Goal: Transaction & Acquisition: Purchase product/service

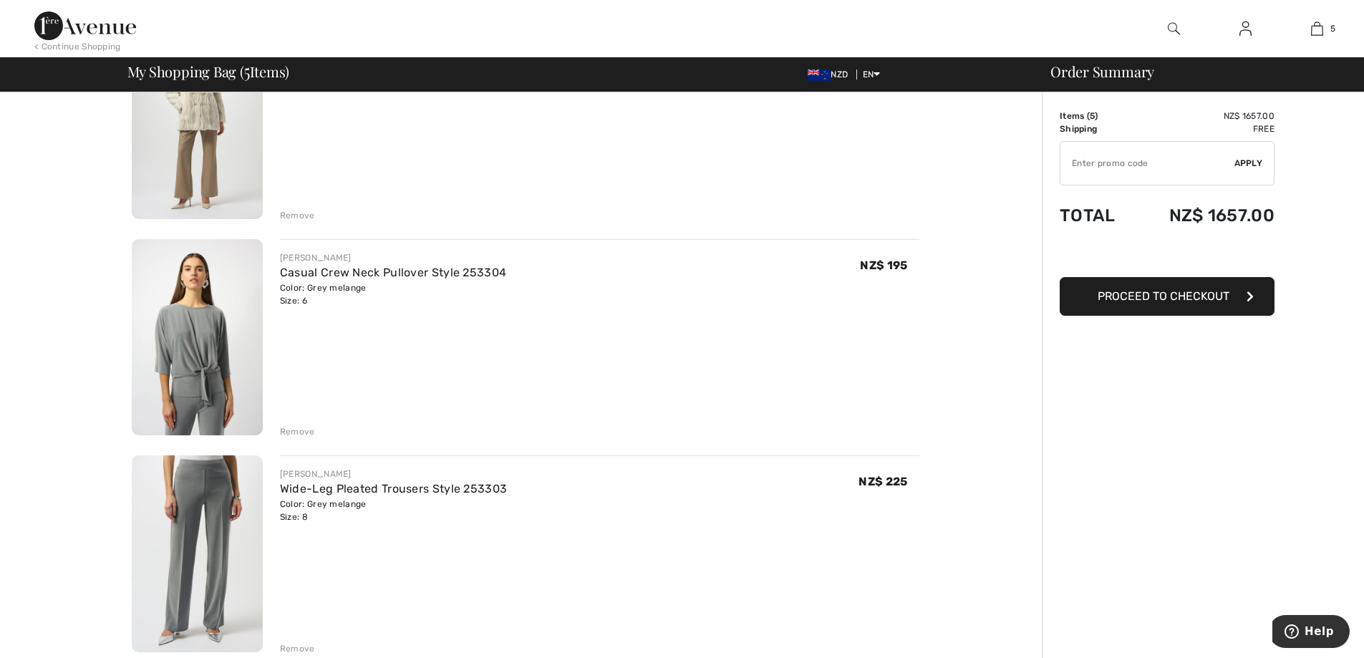
scroll to position [644, 0]
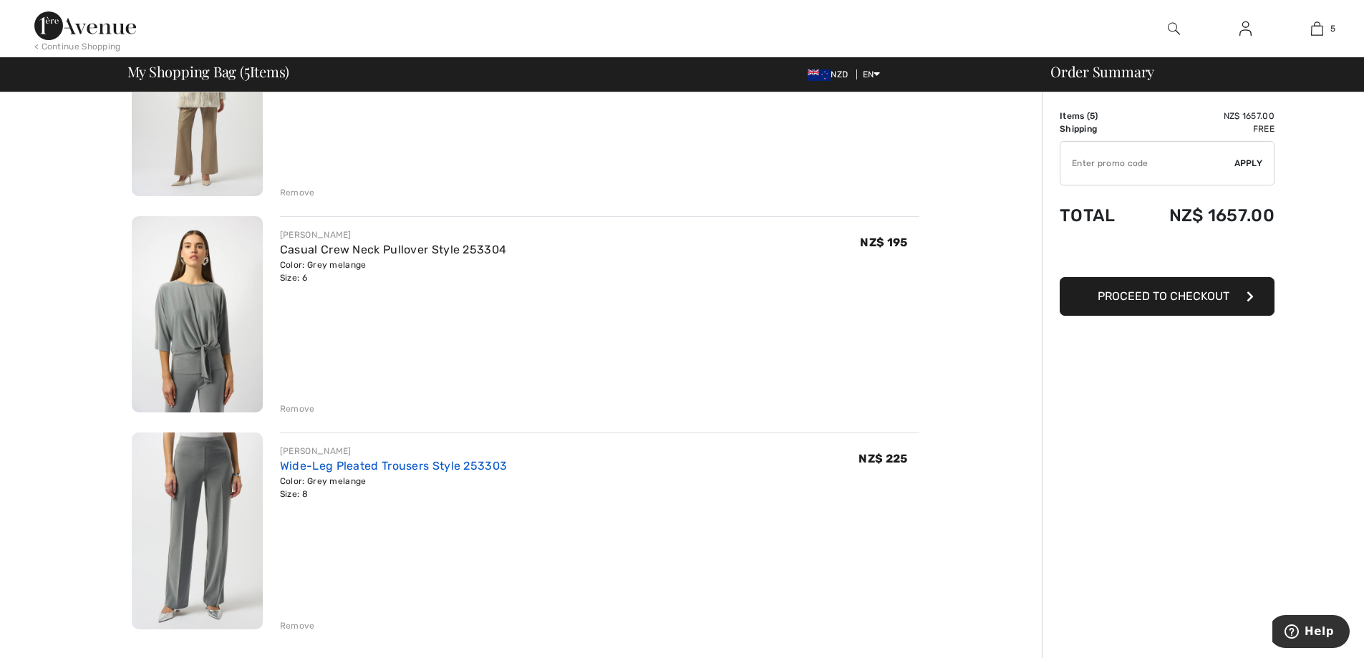
click at [396, 464] on link "Wide-Leg Pleated Trousers Style 253303" at bounding box center [393, 466] width 227 height 14
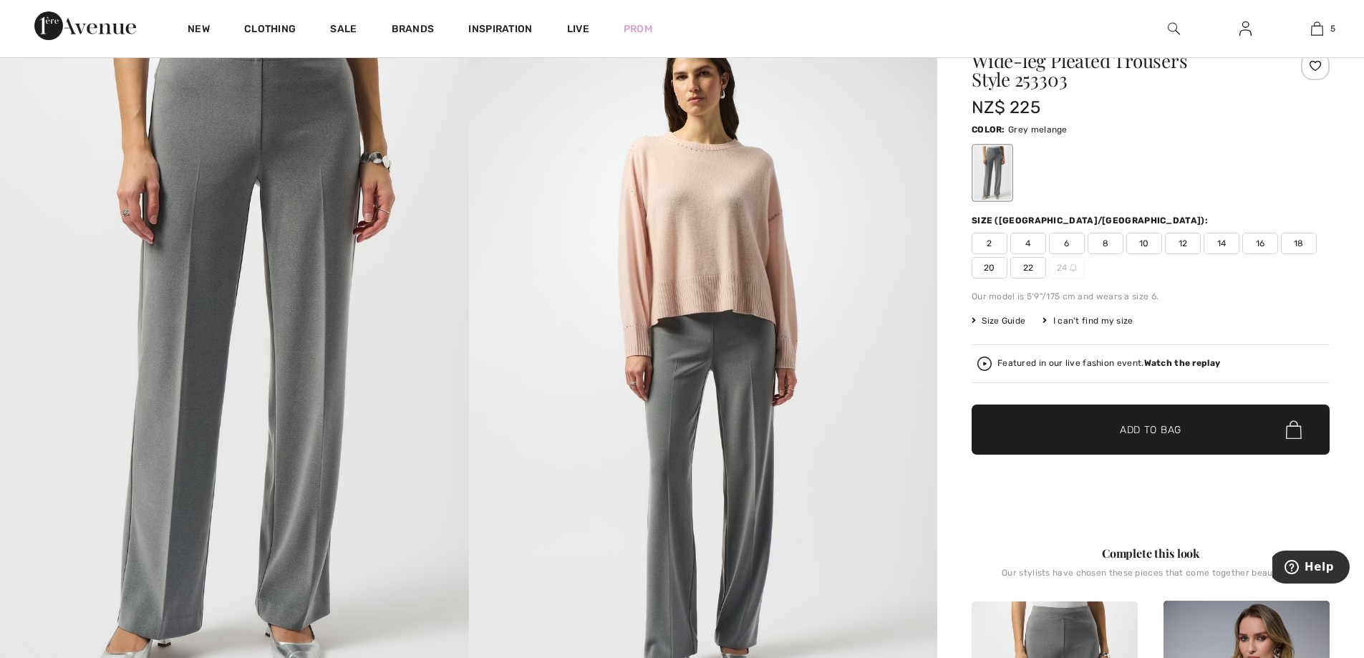
scroll to position [143, 0]
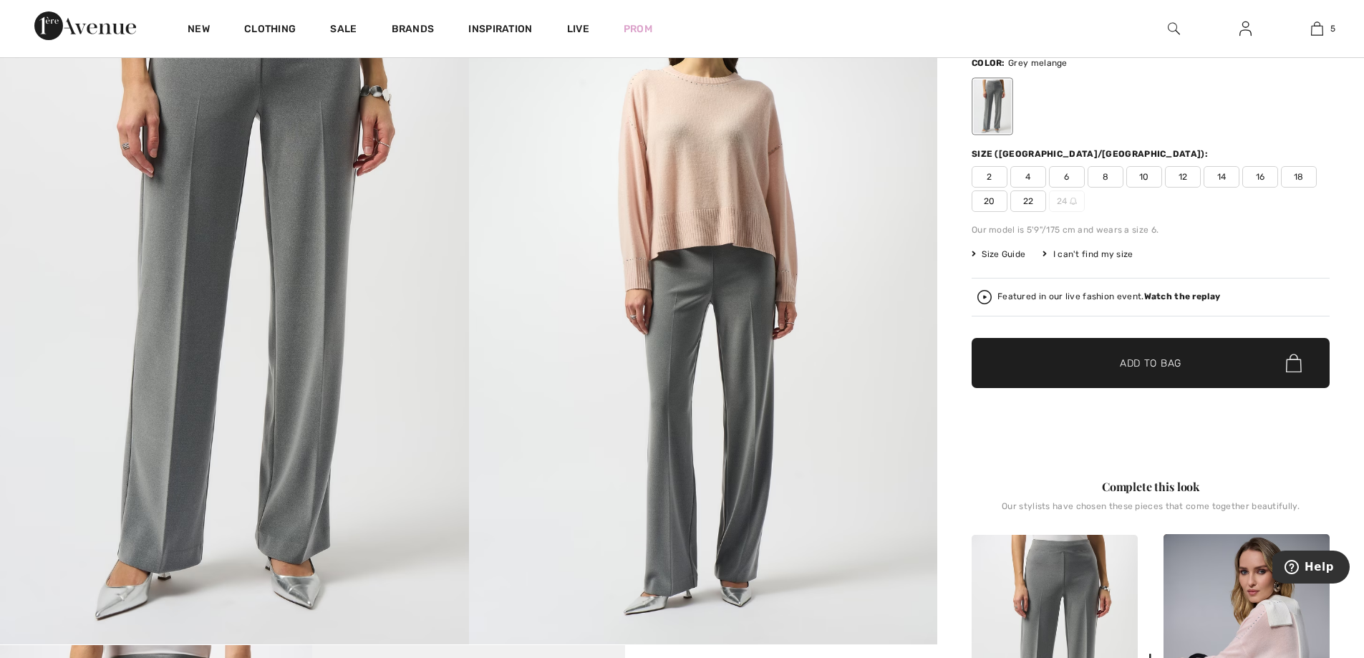
click at [1006, 250] on span "Size Guide" at bounding box center [998, 254] width 54 height 13
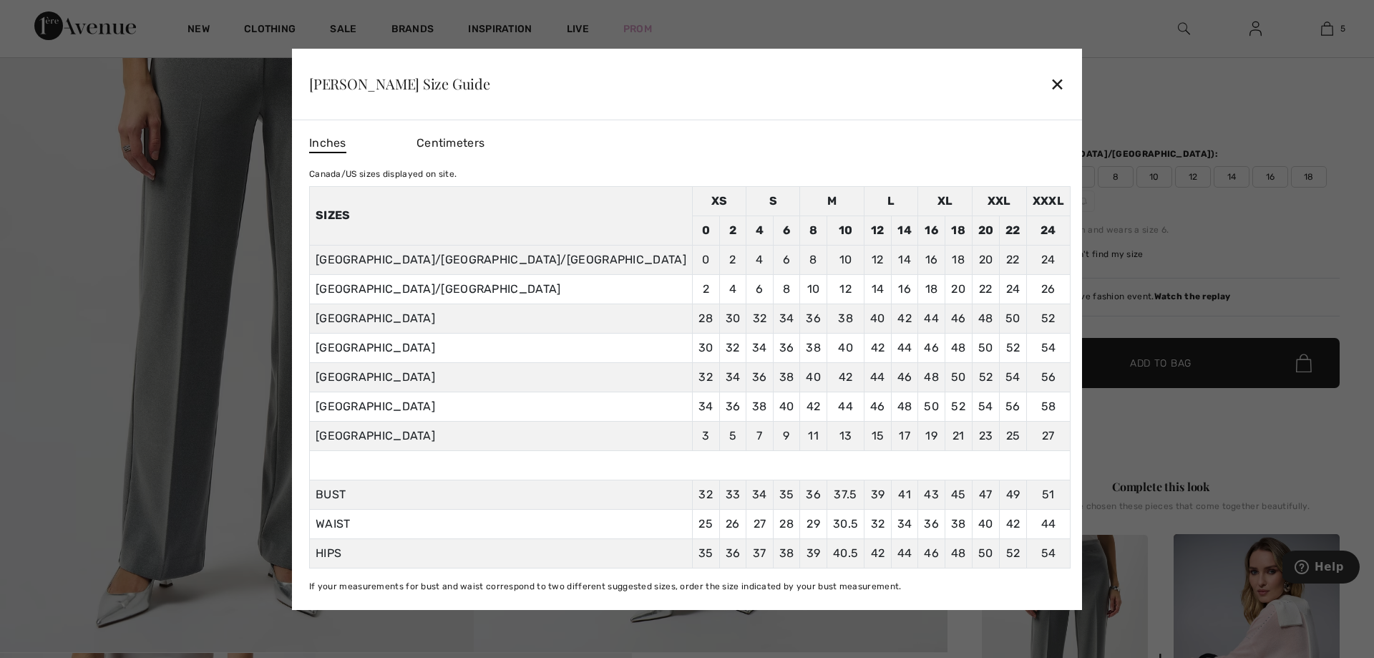
click at [1050, 83] on div "✕" at bounding box center [1057, 84] width 15 height 30
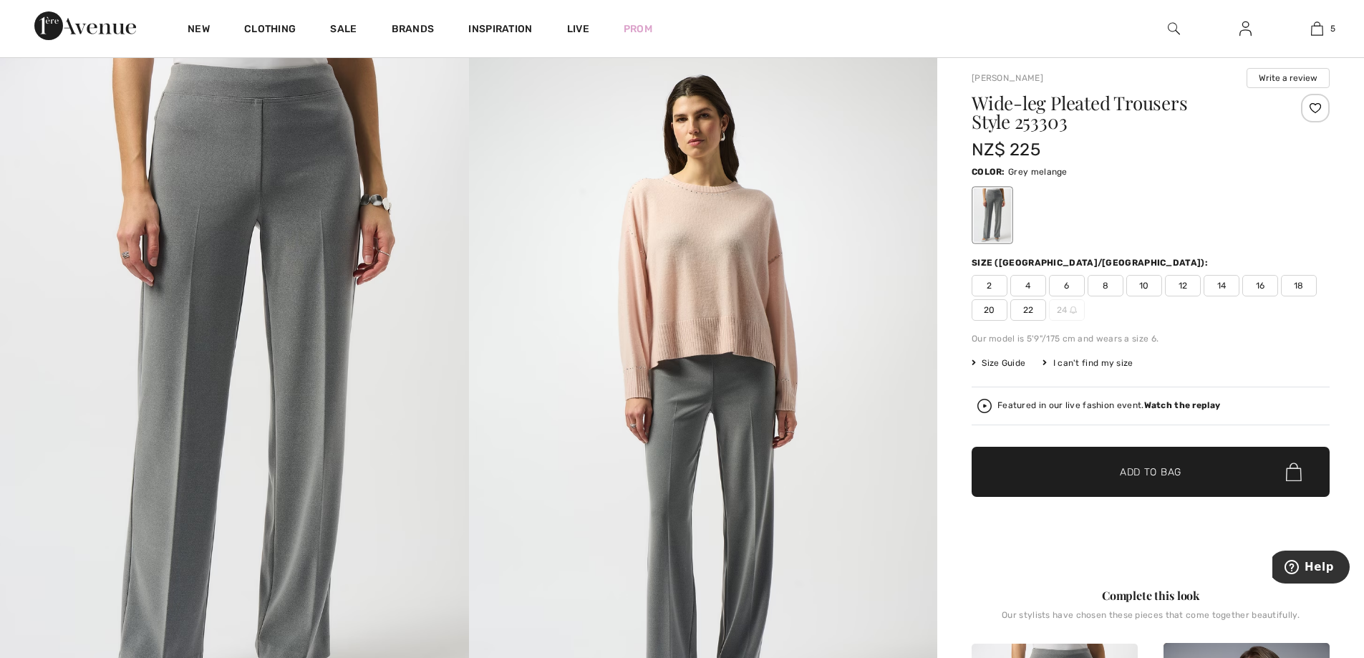
scroll to position [0, 0]
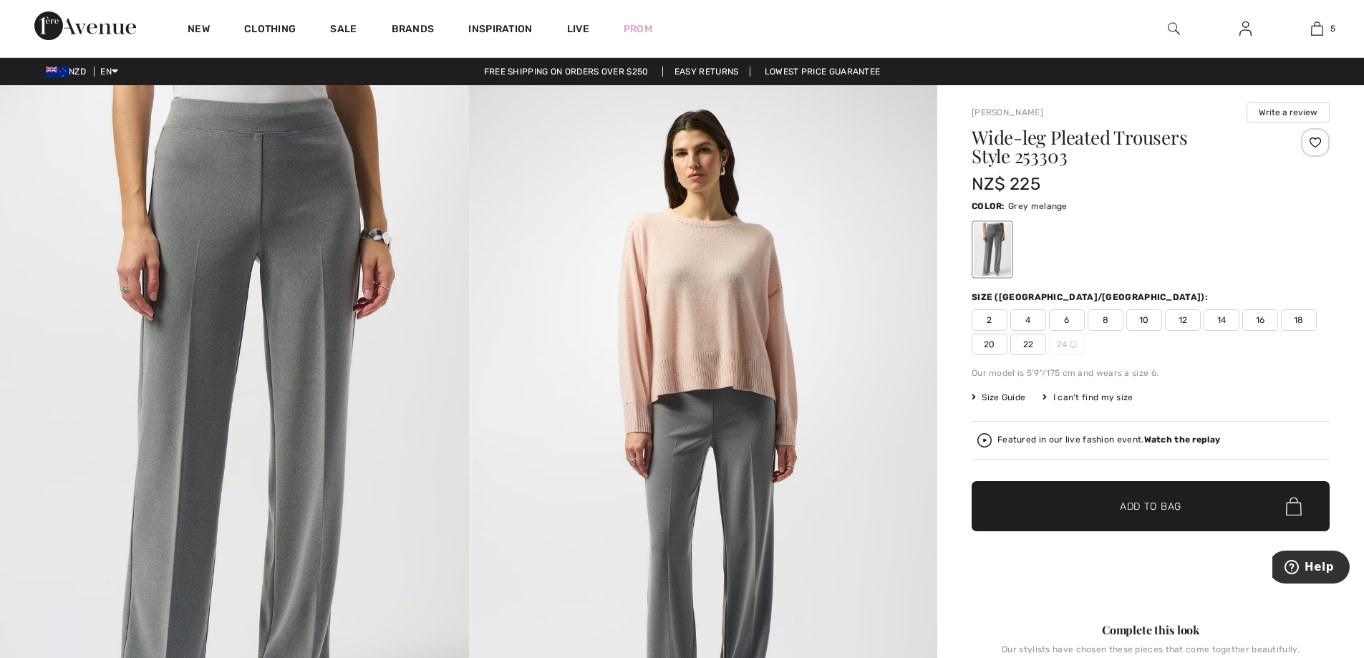
click at [1142, 321] on span "10" at bounding box center [1144, 319] width 36 height 21
click at [1154, 503] on span "Add to Bag" at bounding box center [1151, 506] width 62 height 15
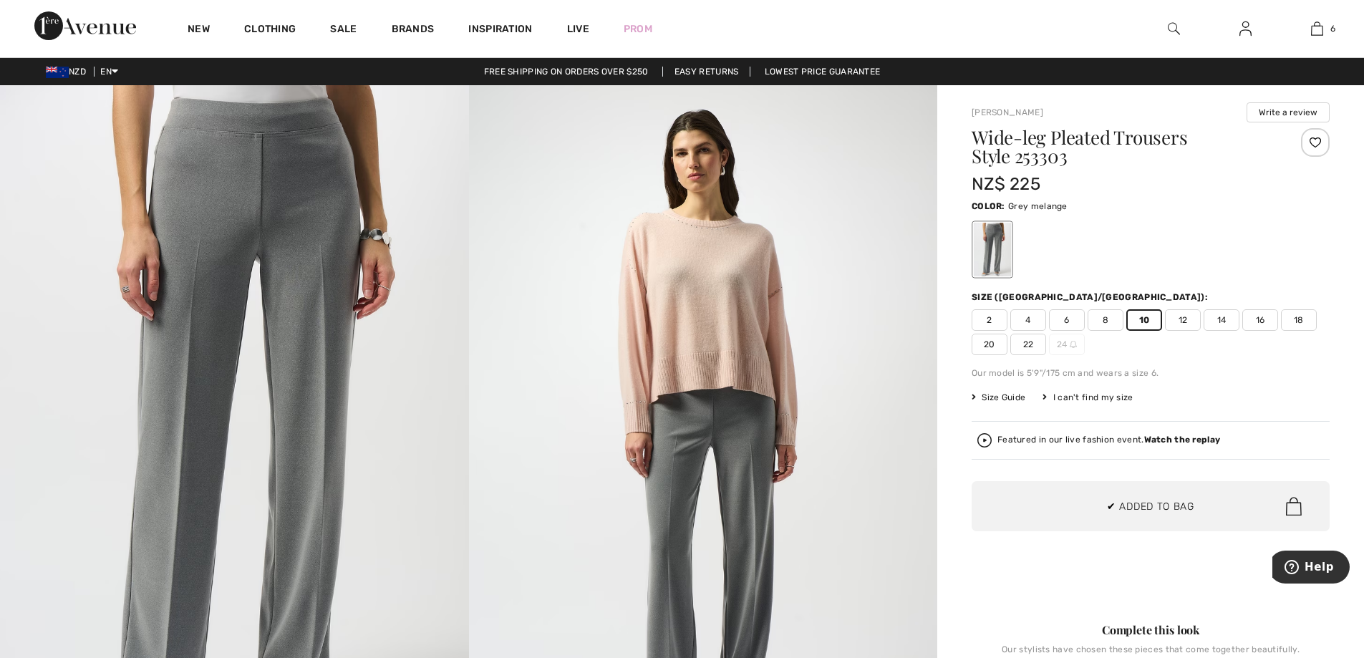
scroll to position [491, 0]
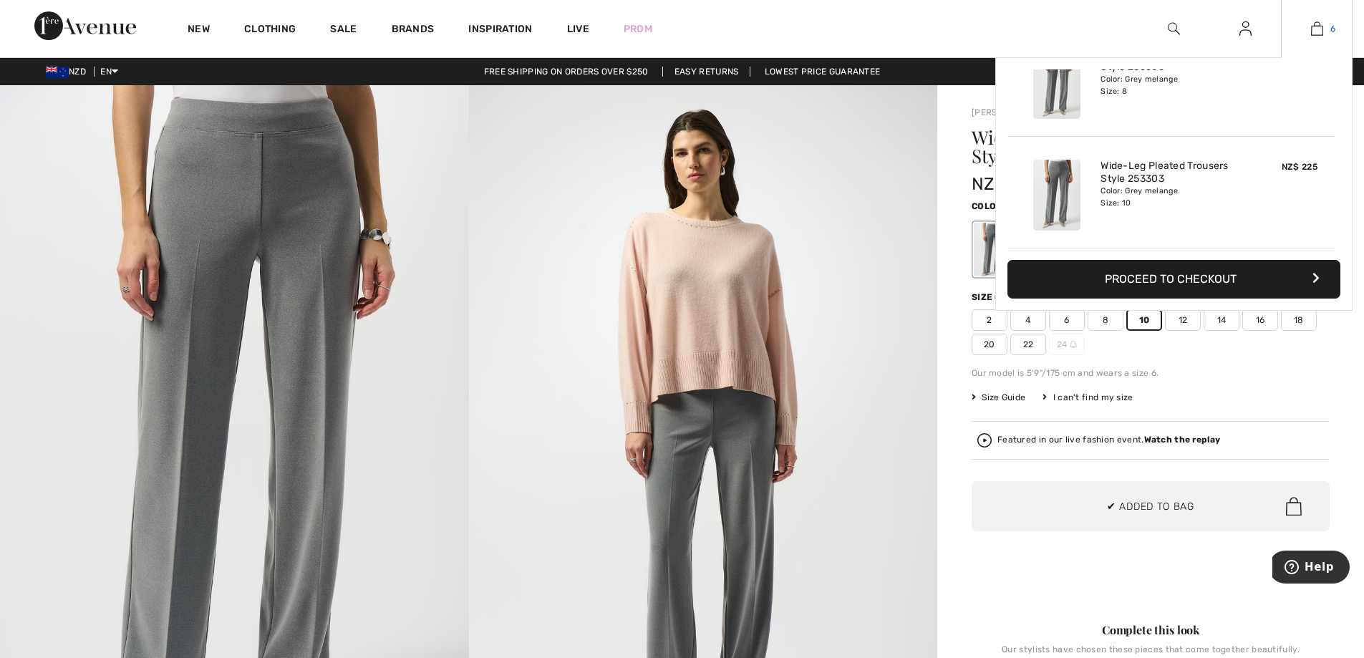
click at [1316, 31] on img at bounding box center [1317, 28] width 12 height 17
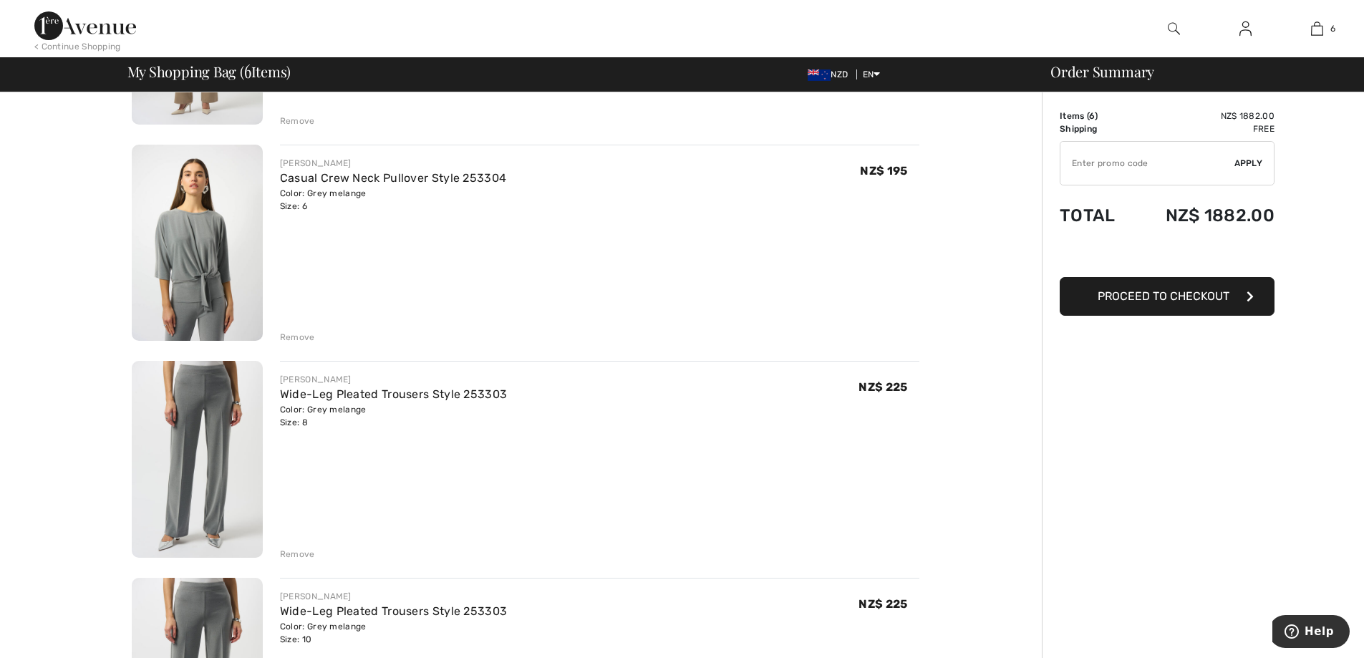
scroll to position [859, 0]
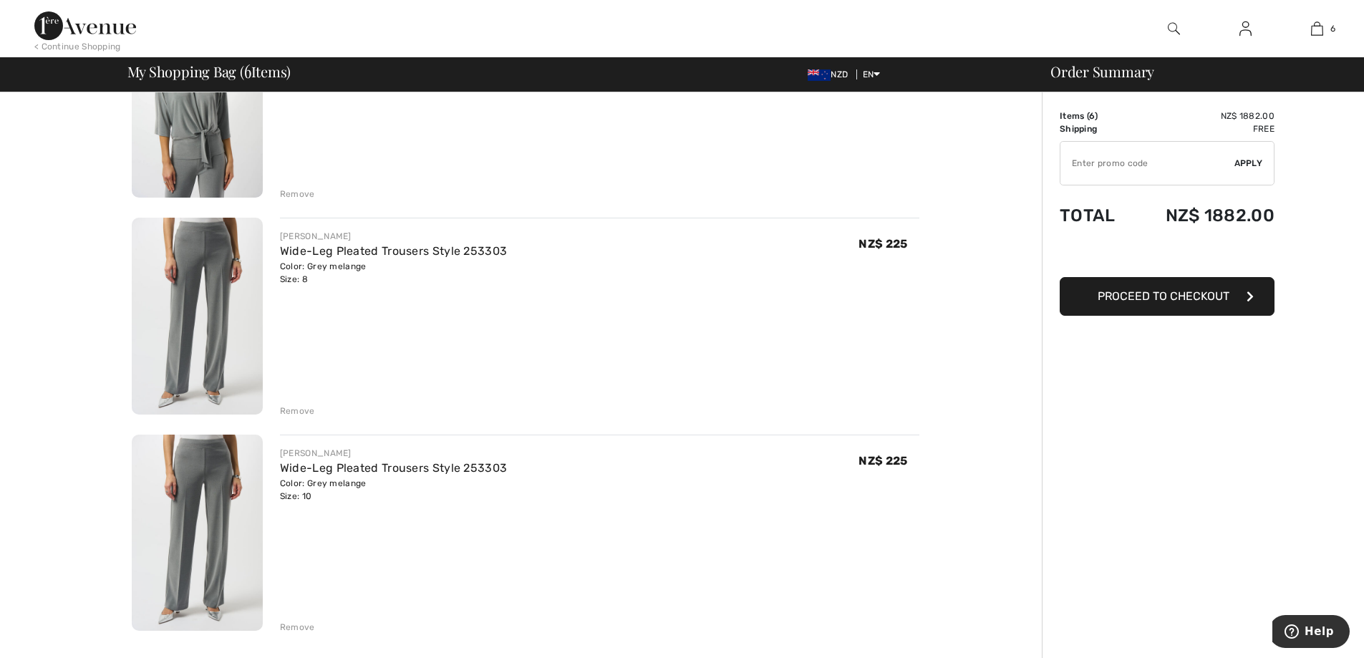
click at [300, 408] on div "Remove" at bounding box center [297, 410] width 35 height 13
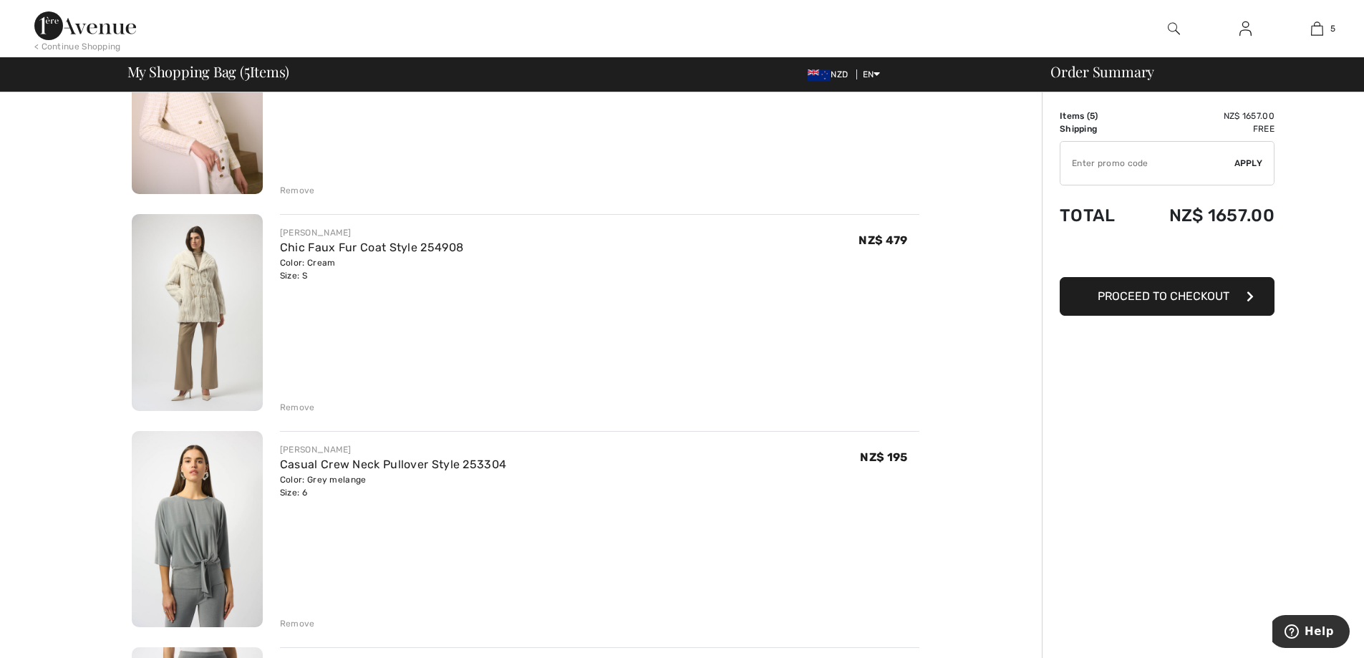
scroll to position [358, 0]
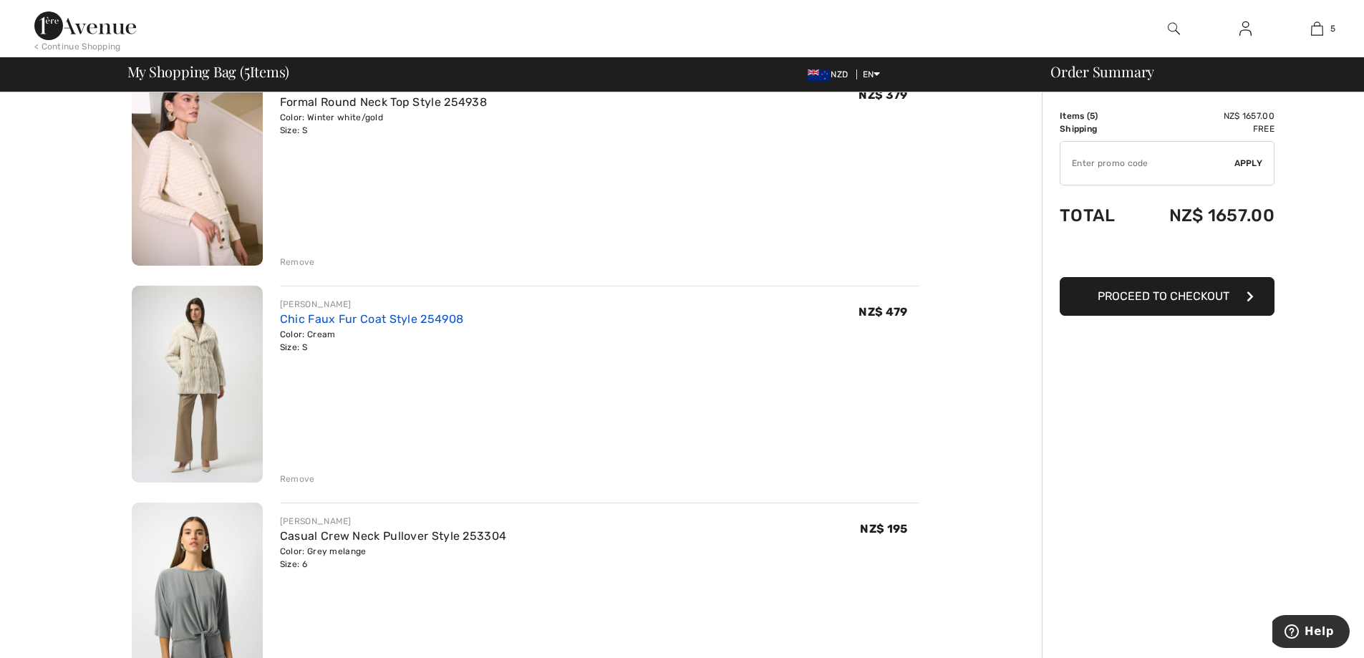
click at [344, 319] on link "Chic Faux Fur Coat Style 254908" at bounding box center [371, 319] width 183 height 14
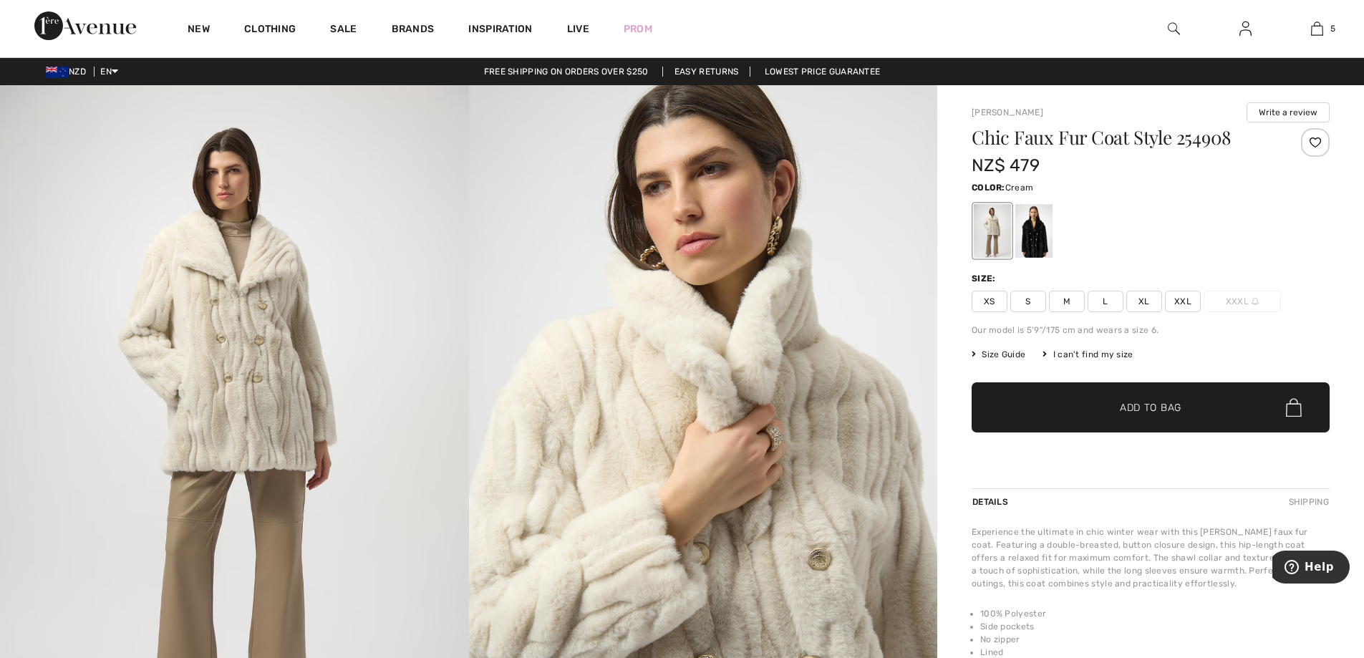
click at [277, 324] on img at bounding box center [234, 436] width 469 height 702
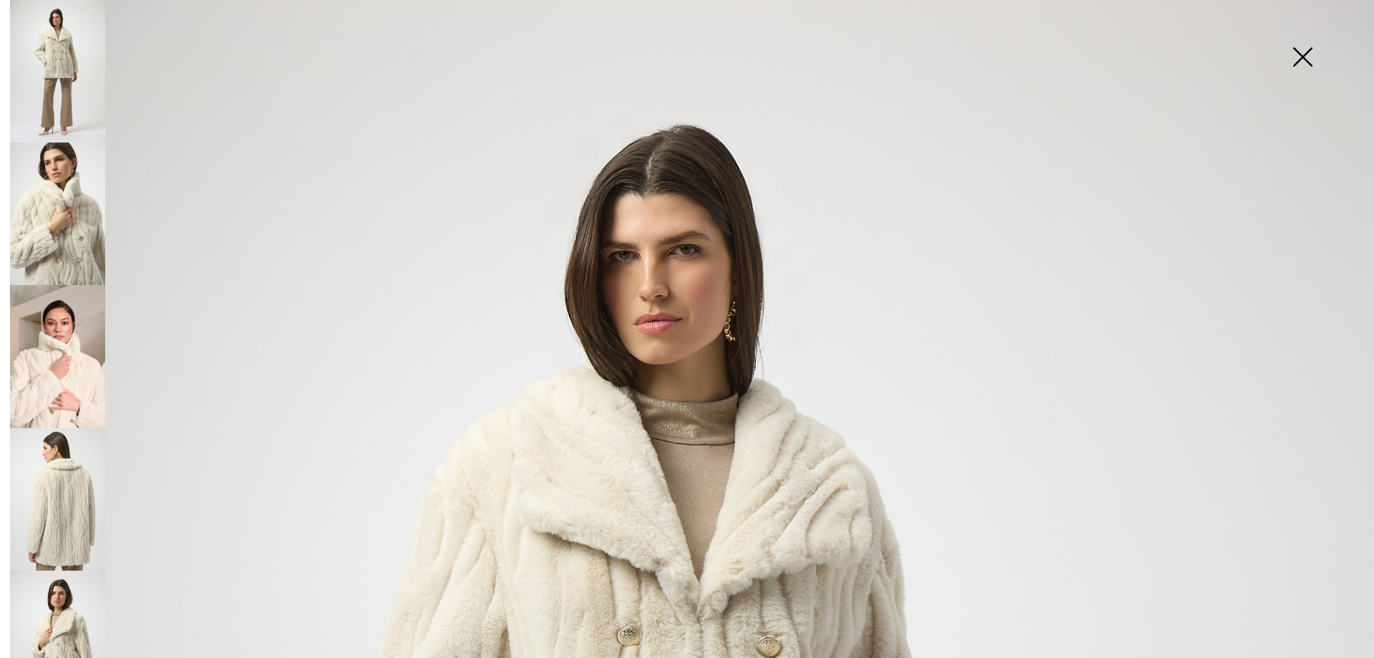
click at [1297, 52] on img at bounding box center [1303, 58] width 72 height 74
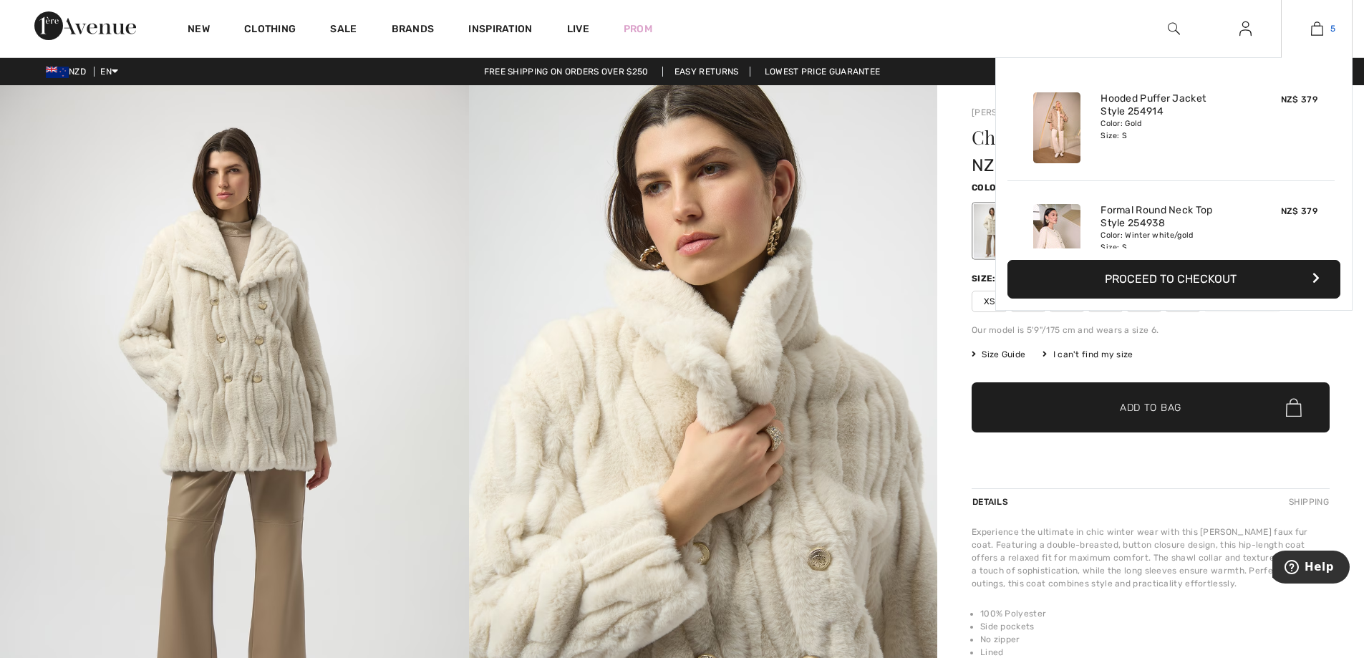
click at [1320, 30] on img at bounding box center [1317, 28] width 12 height 17
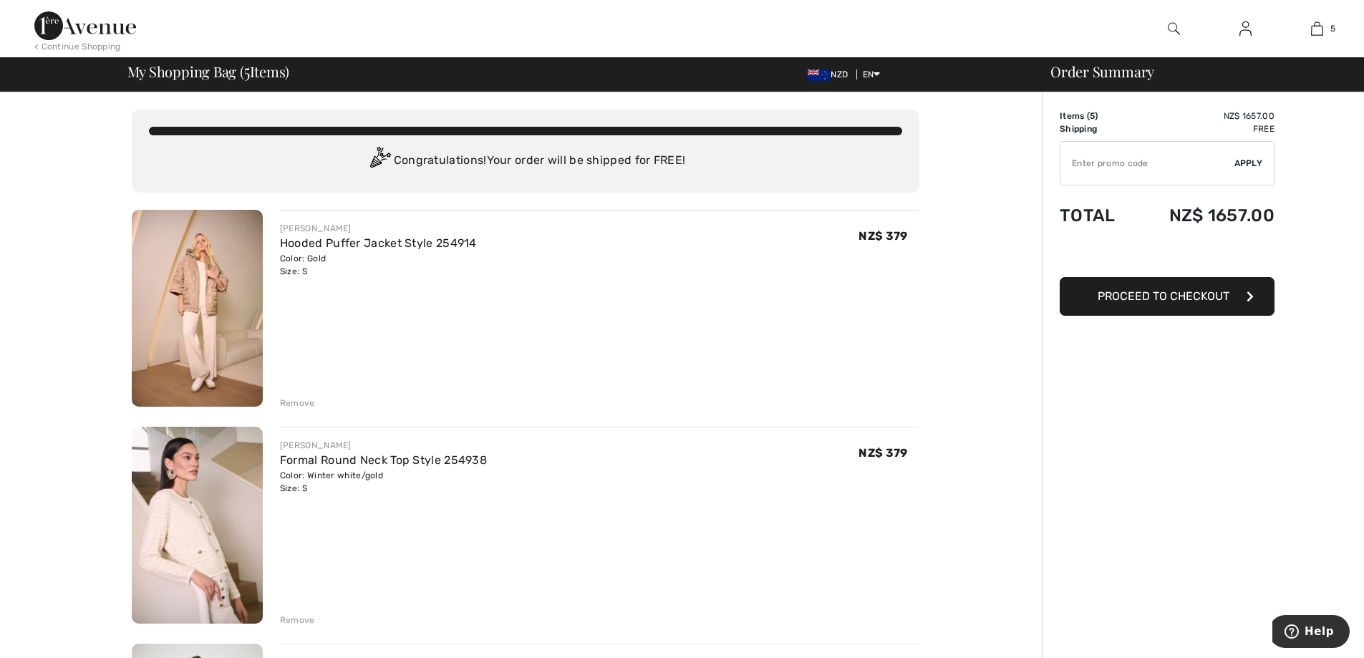
click at [1168, 27] on img at bounding box center [1174, 28] width 12 height 17
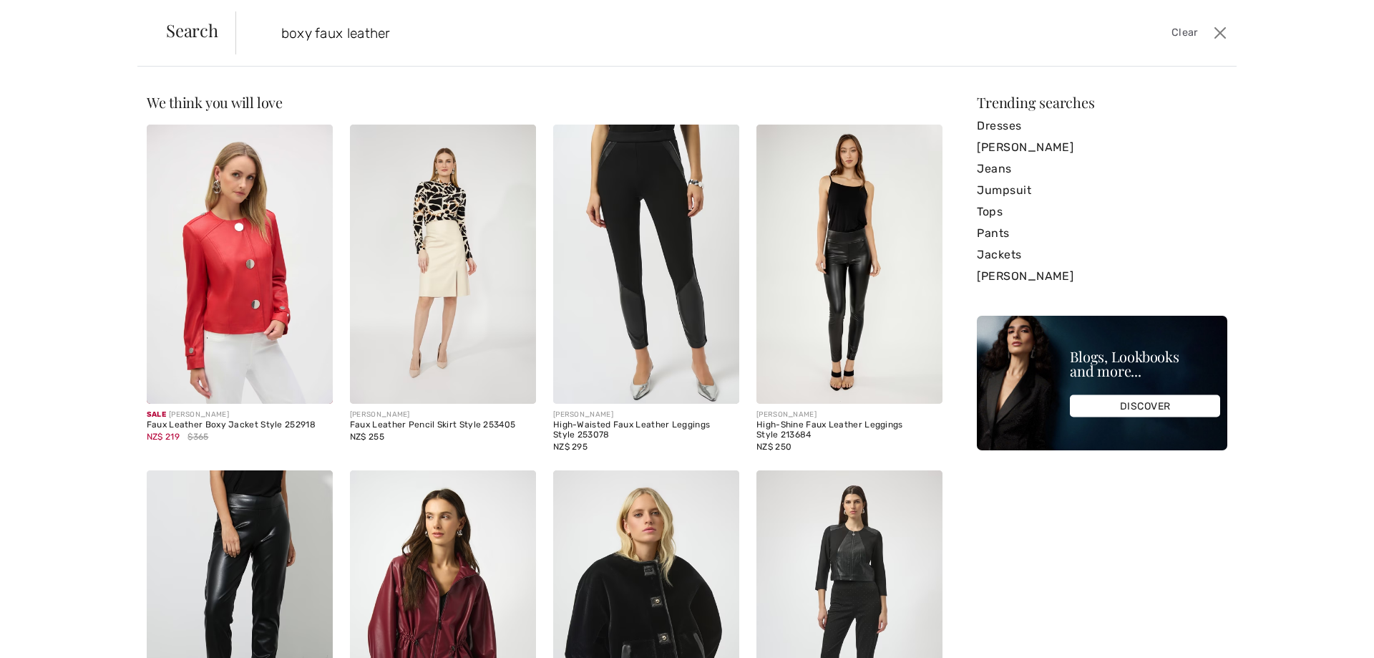
type input "boxy faux leather"
